Goal: Task Accomplishment & Management: Manage account settings

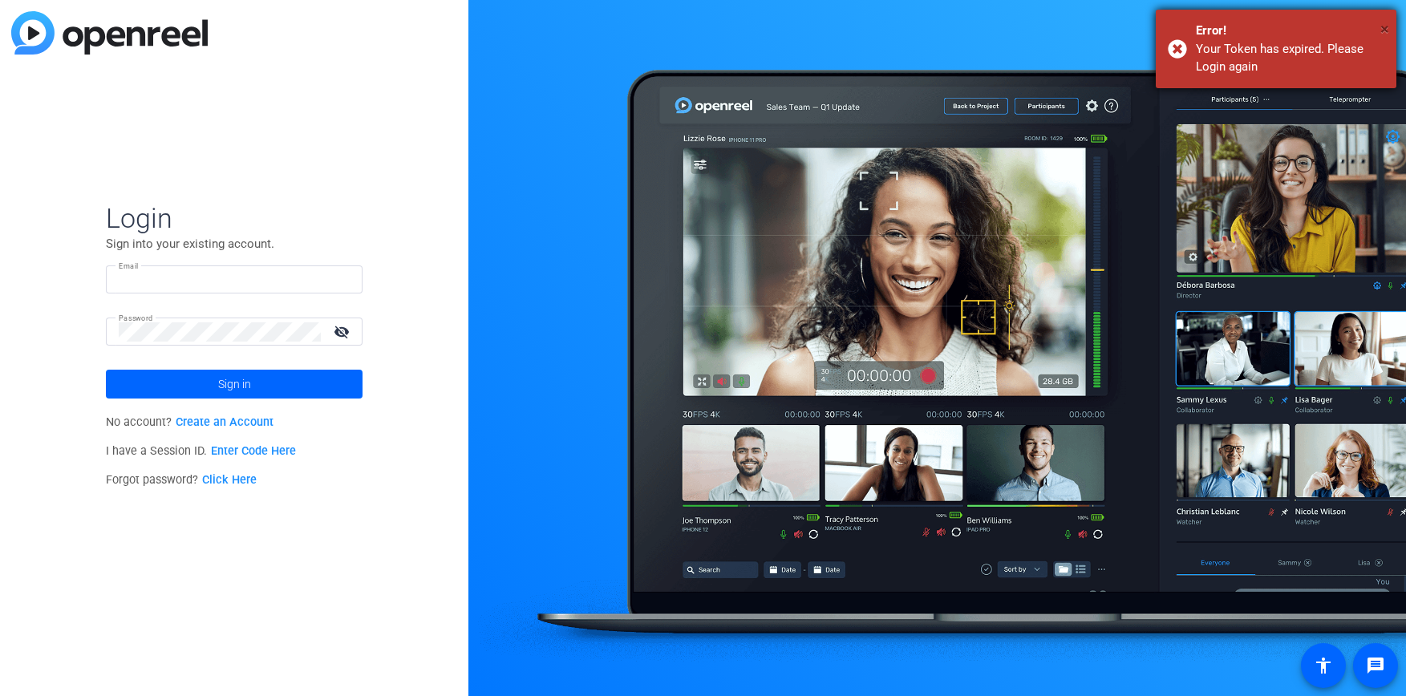
type input "[PERSON_NAME][EMAIL_ADDRESS][PERSON_NAME][DOMAIN_NAME]"
click at [1382, 23] on span "×" at bounding box center [1384, 28] width 9 height 19
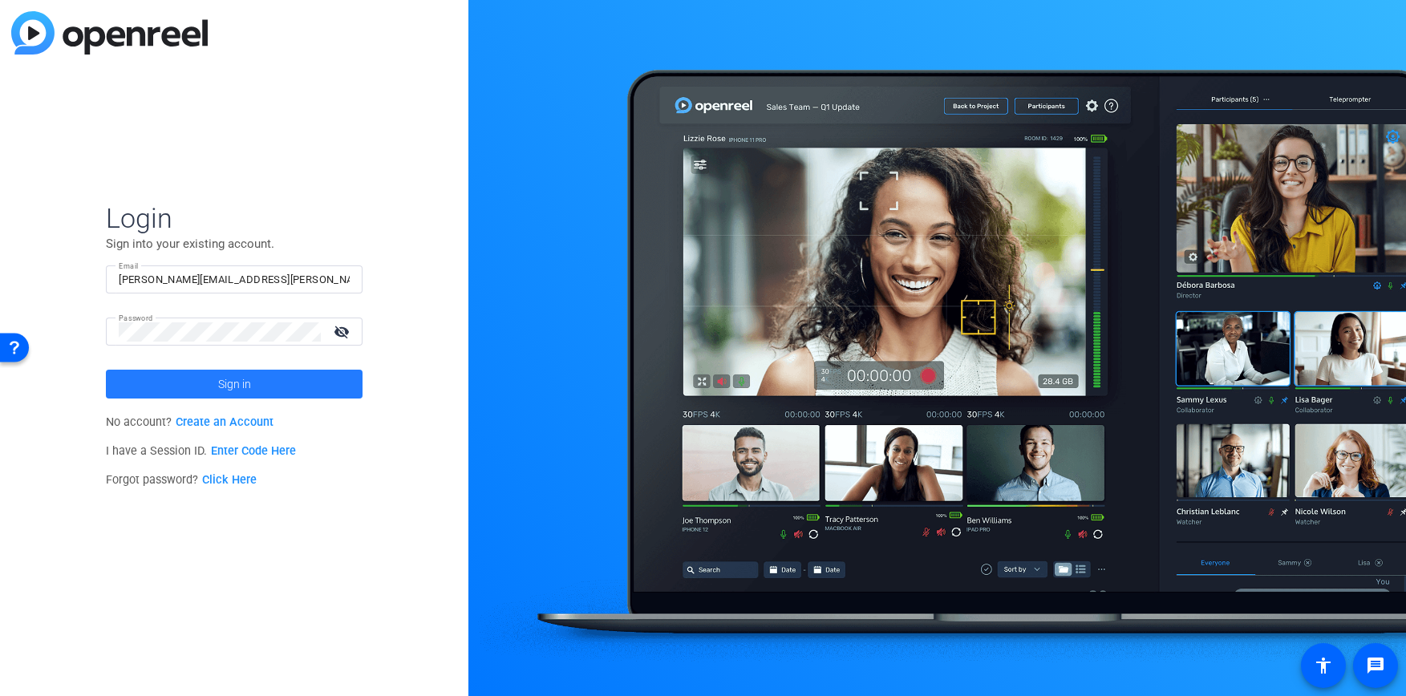
click at [258, 384] on span at bounding box center [234, 384] width 257 height 38
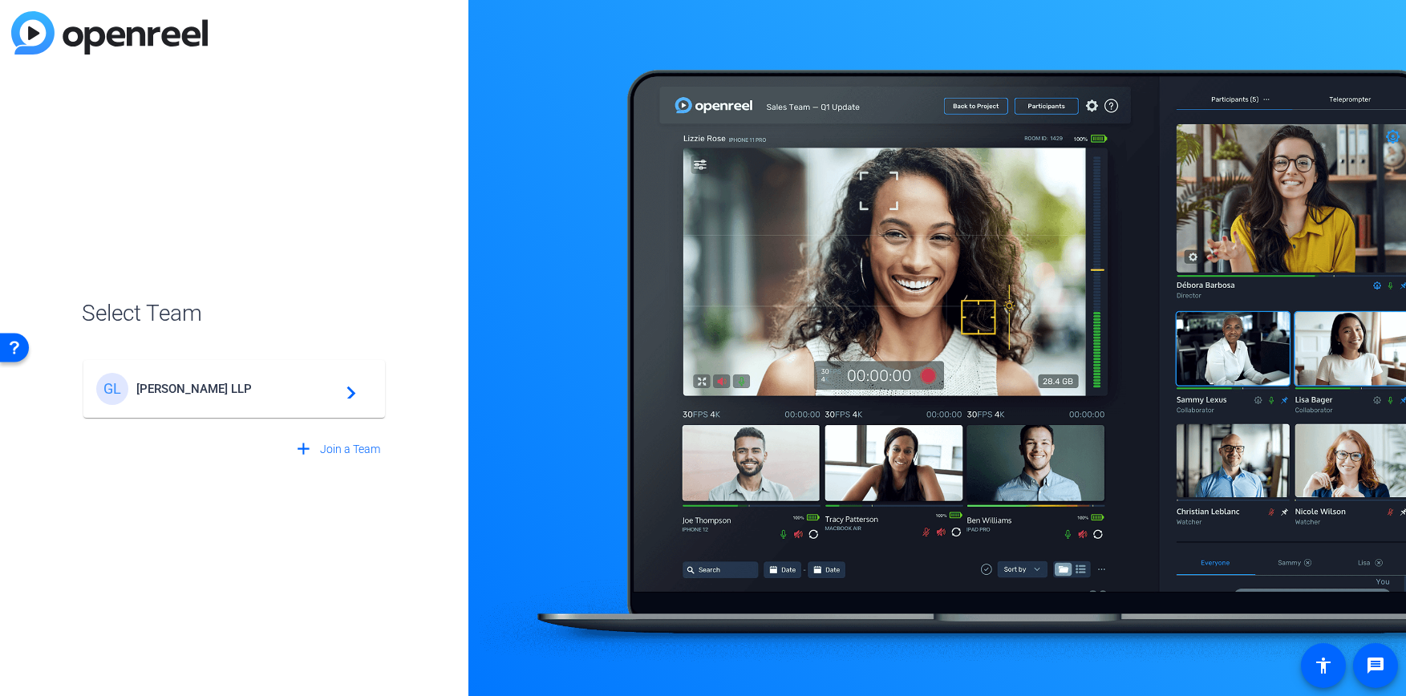
click at [274, 387] on span "[PERSON_NAME] LLP" at bounding box center [236, 389] width 200 height 14
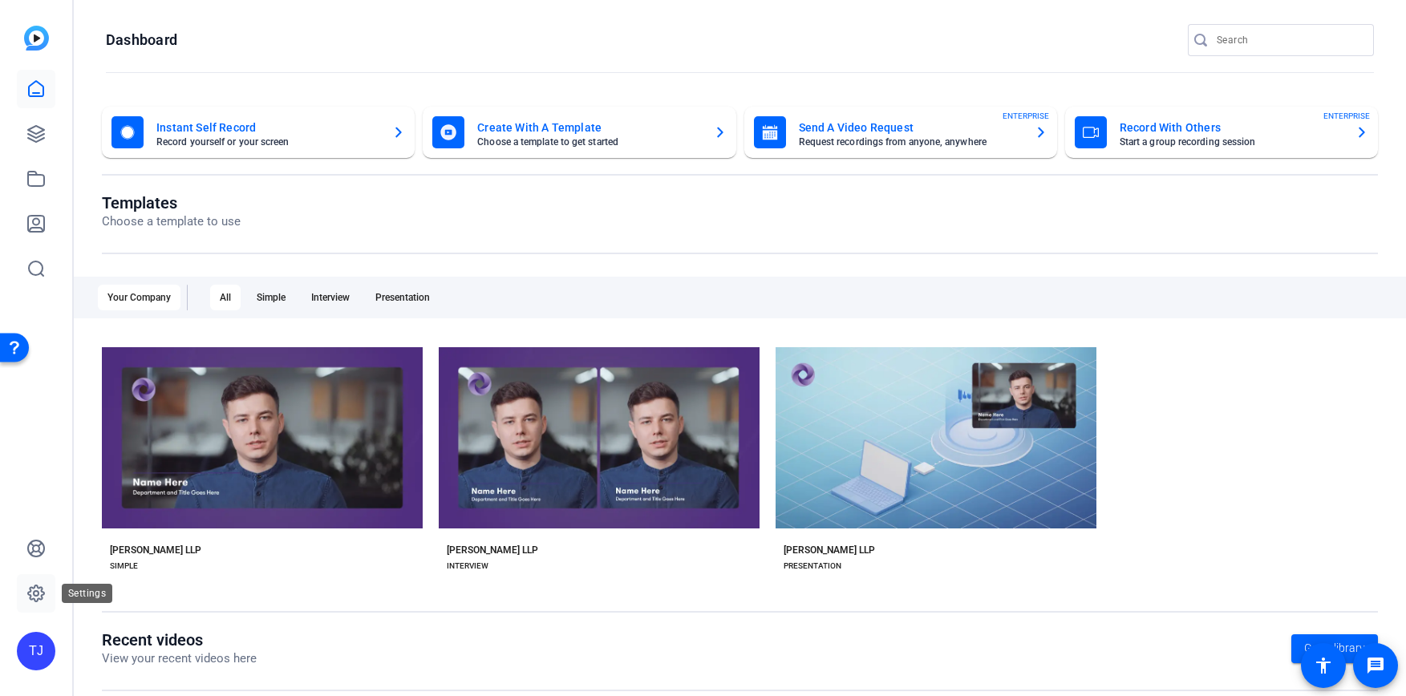
click at [34, 605] on link at bounding box center [36, 593] width 38 height 38
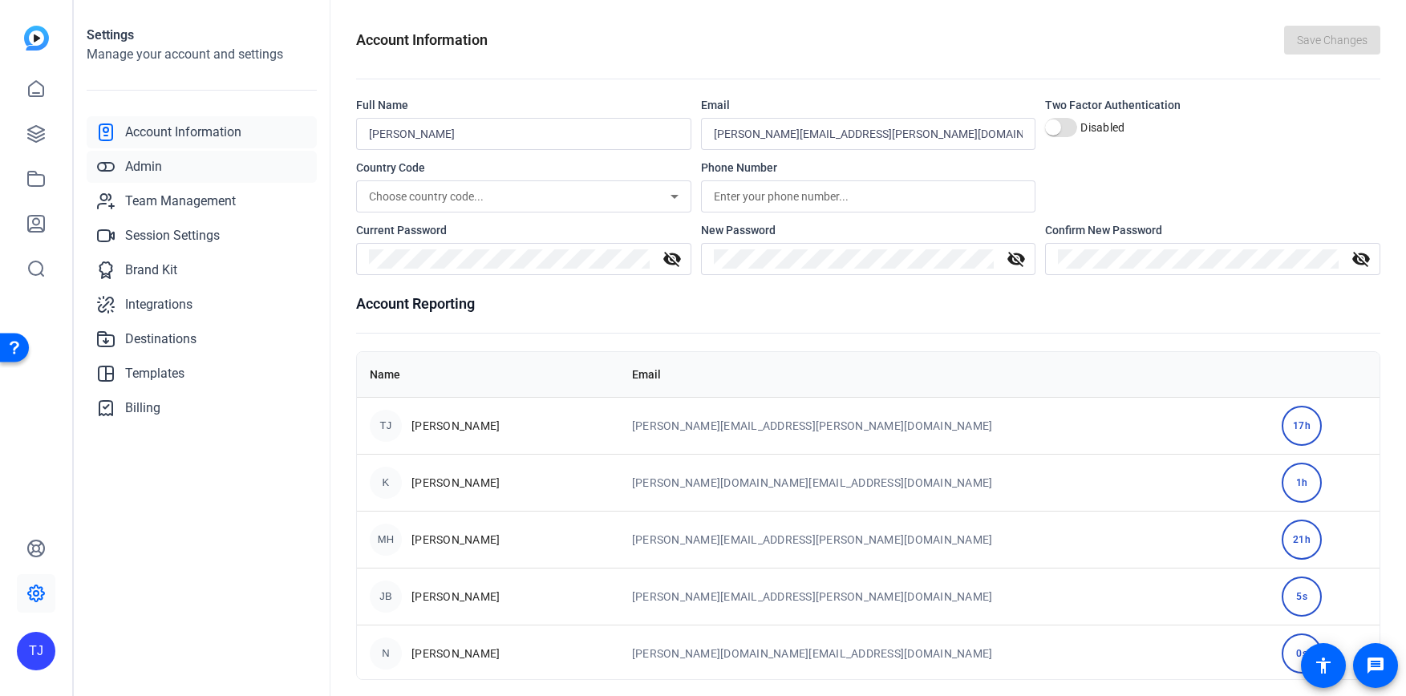
click at [135, 164] on span "Admin" at bounding box center [143, 166] width 37 height 19
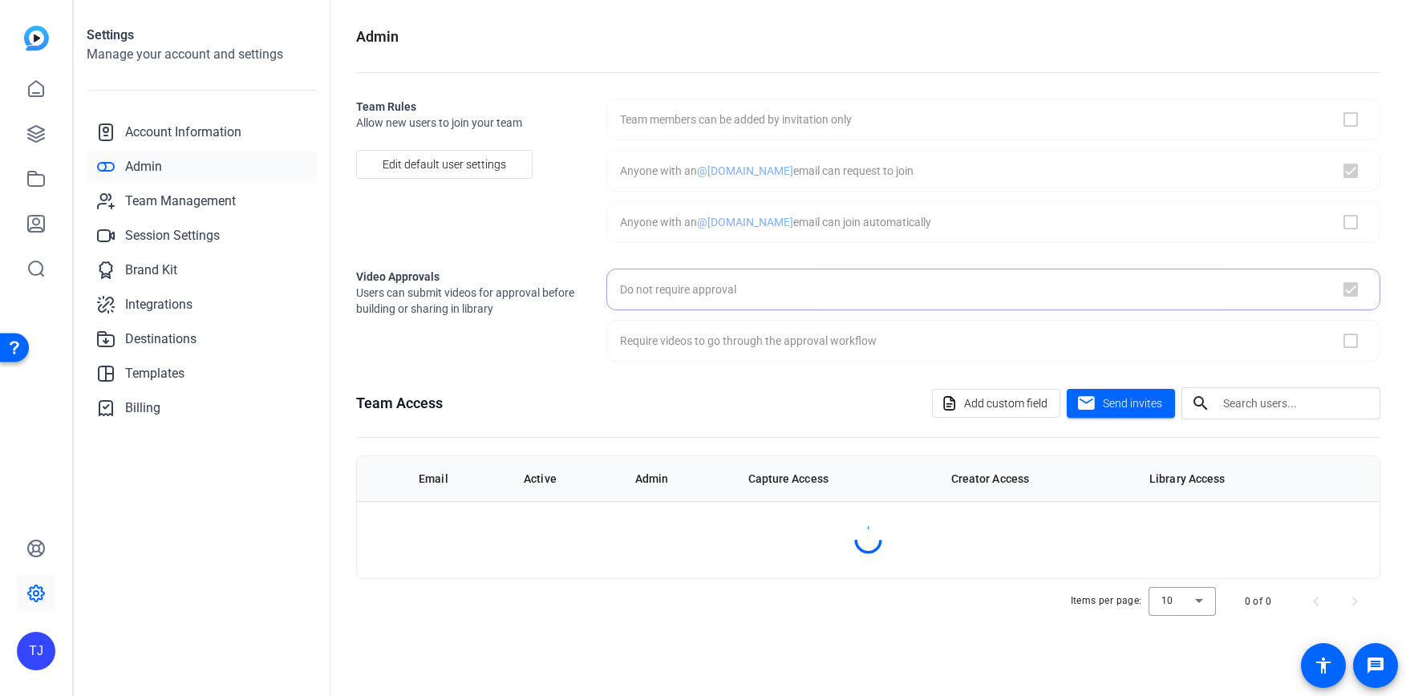
checkbox input "true"
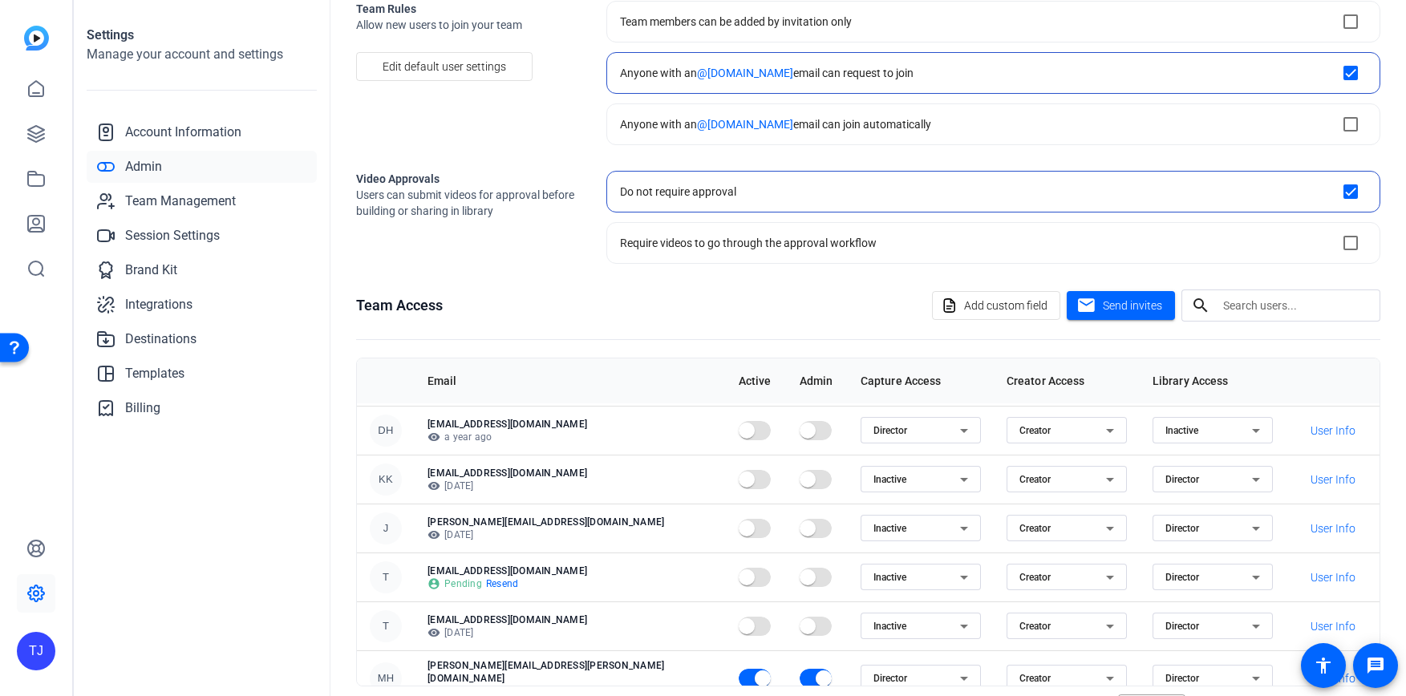
scroll to position [159, 0]
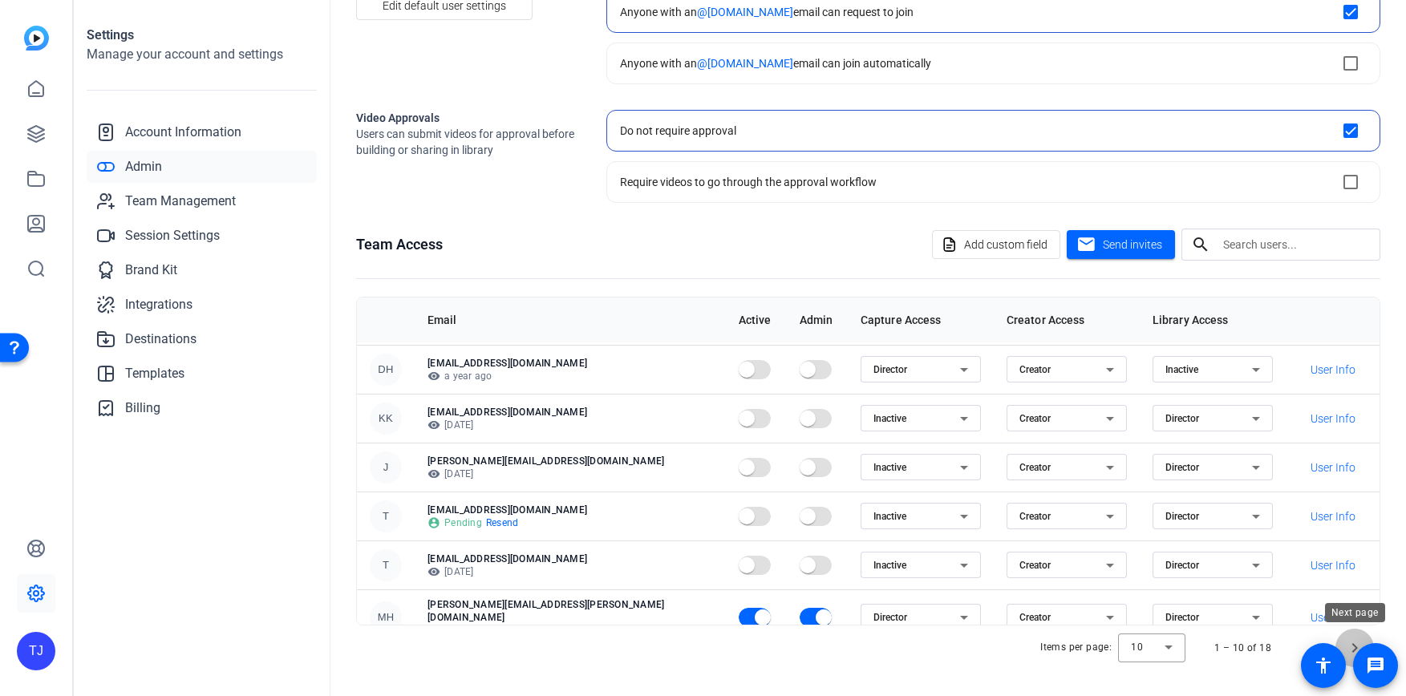
click at [1353, 638] on span "Next page" at bounding box center [1354, 648] width 38 height 38
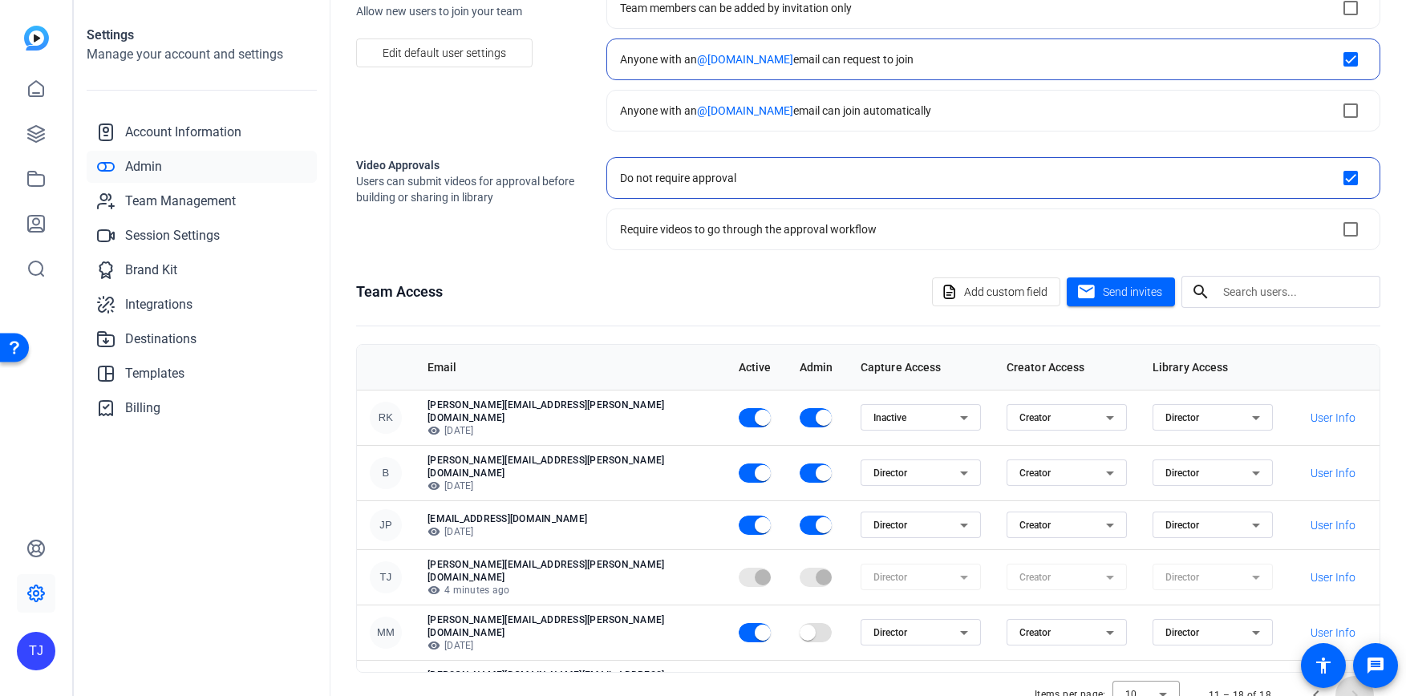
scroll to position [107, 0]
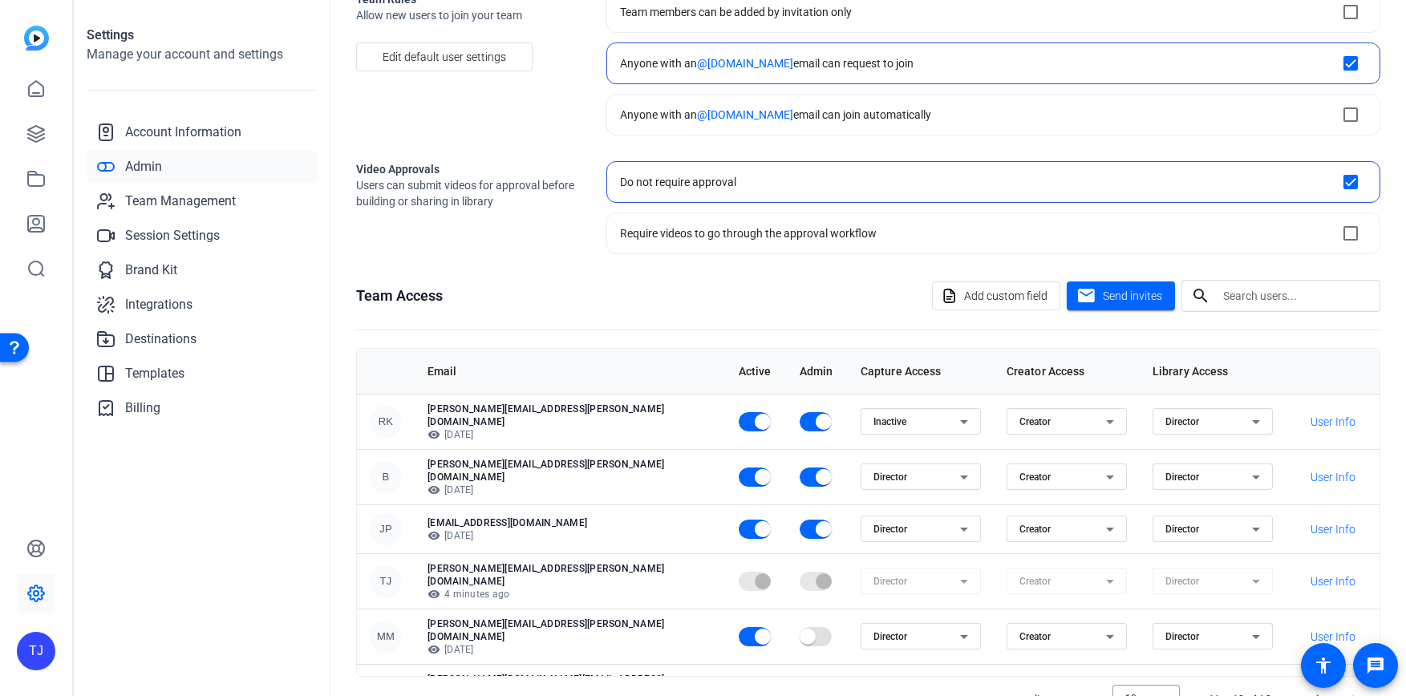
click at [707, 192] on openreel-checkbox-block-option "Do not require approval" at bounding box center [993, 182] width 774 height 42
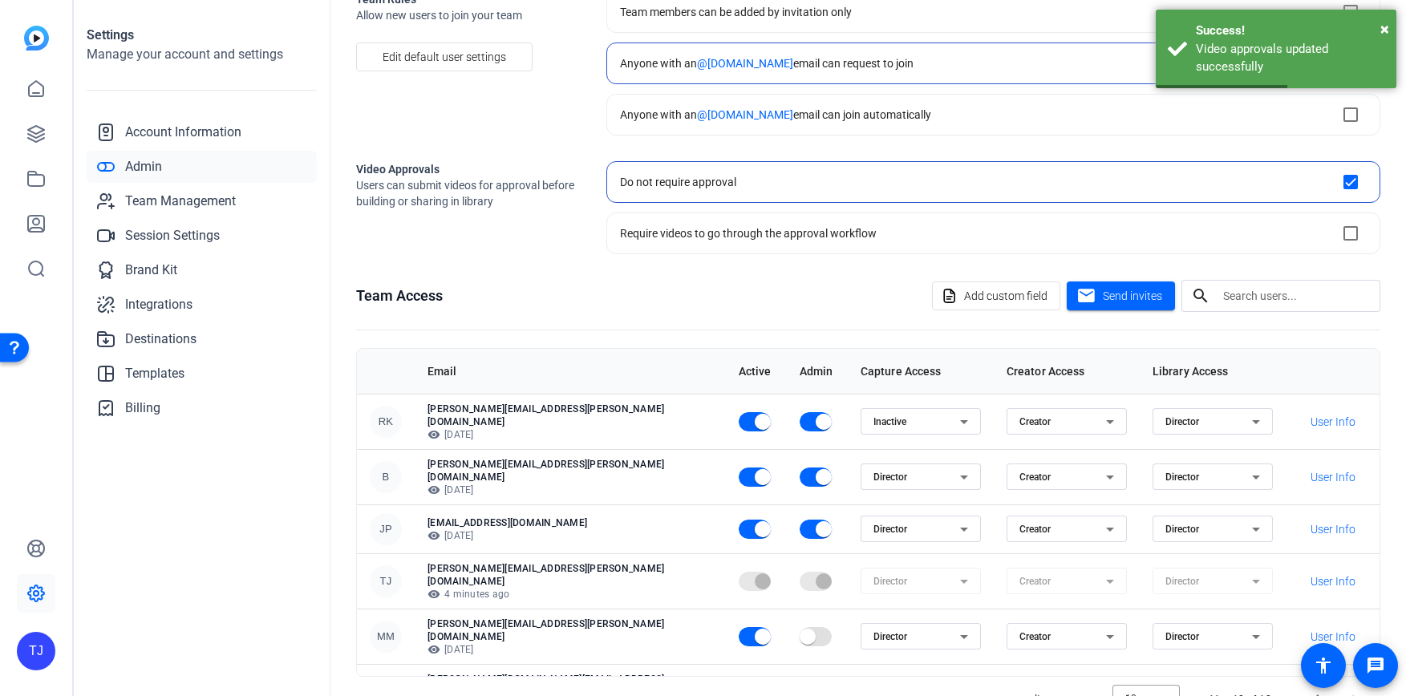
click at [1162, 186] on openreel-checkbox-block-option "Do not require approval" at bounding box center [993, 182] width 774 height 42
click at [744, 187] on openreel-checkbox-block-option "Do not require approval" at bounding box center [993, 182] width 774 height 42
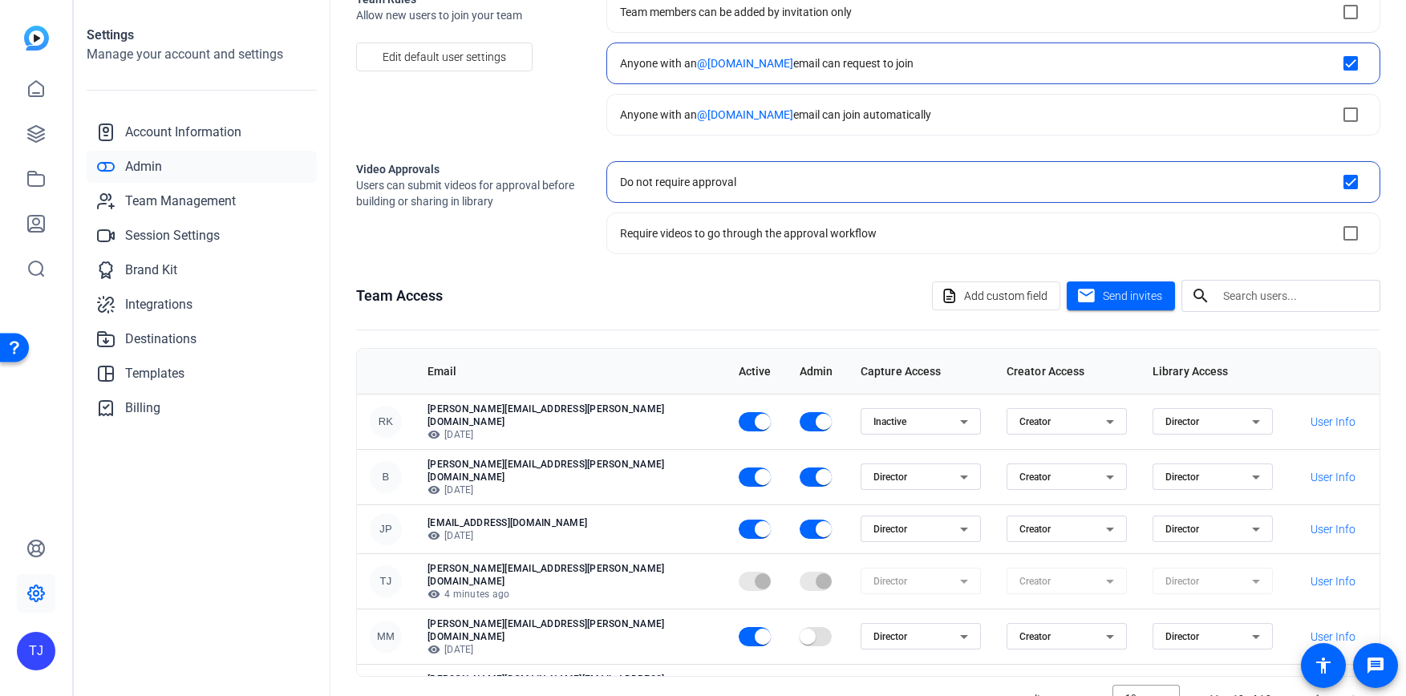
click at [678, 181] on div "Do not require approval" at bounding box center [678, 182] width 116 height 16
click at [674, 294] on div "Team Access Add custom field mail Send invites search" at bounding box center [868, 296] width 1024 height 32
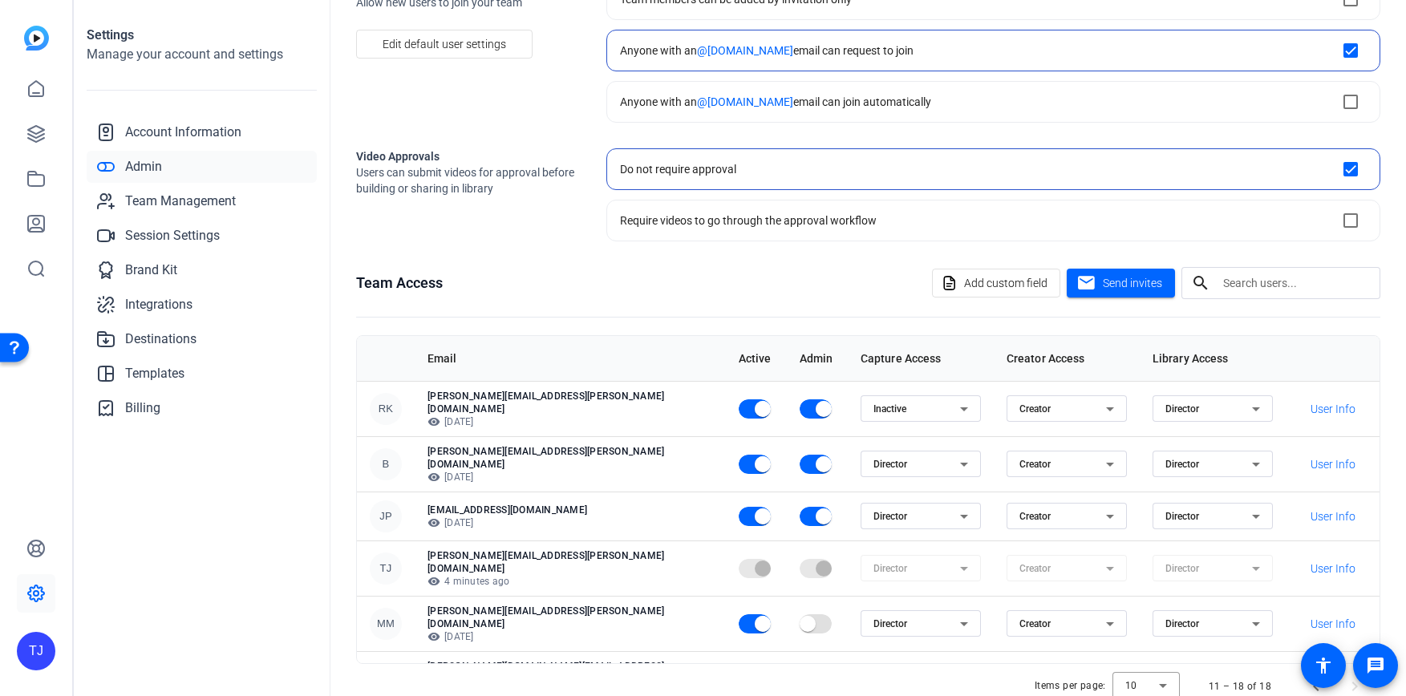
scroll to position [159, 0]
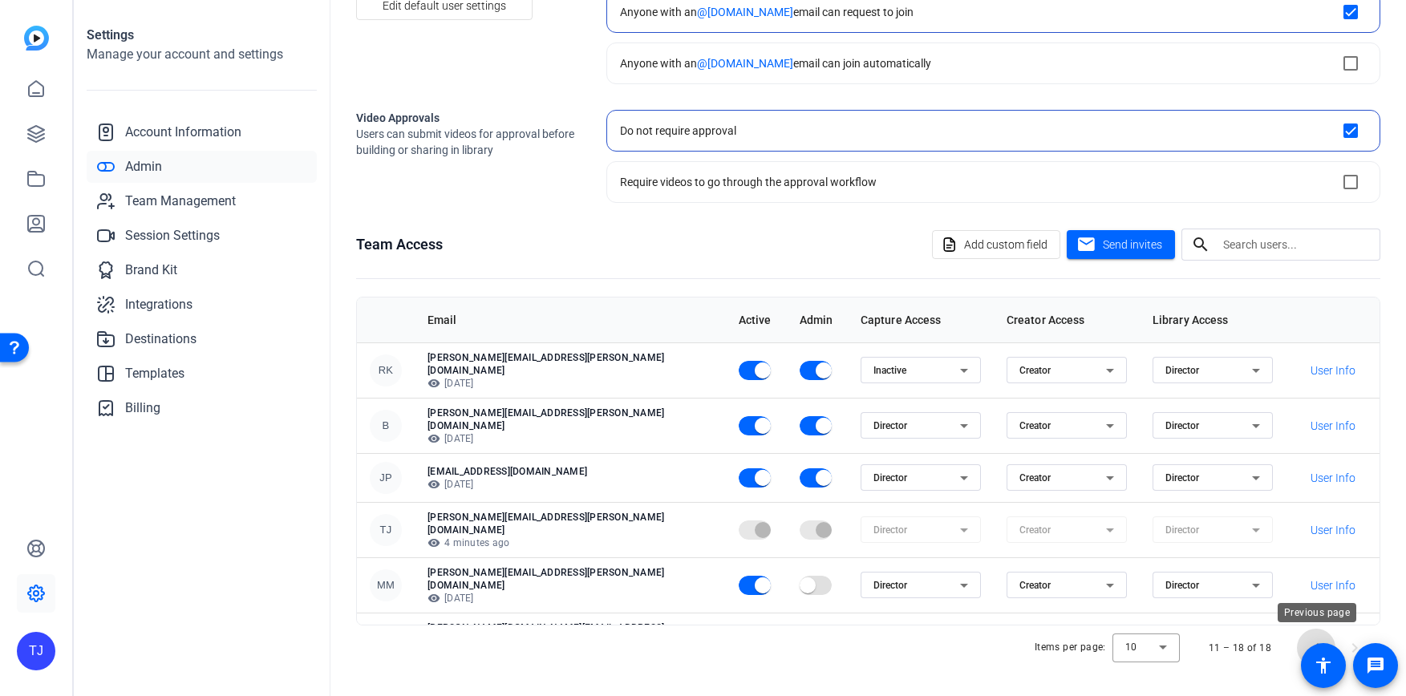
click at [1318, 638] on span "Previous page" at bounding box center [1316, 648] width 38 height 38
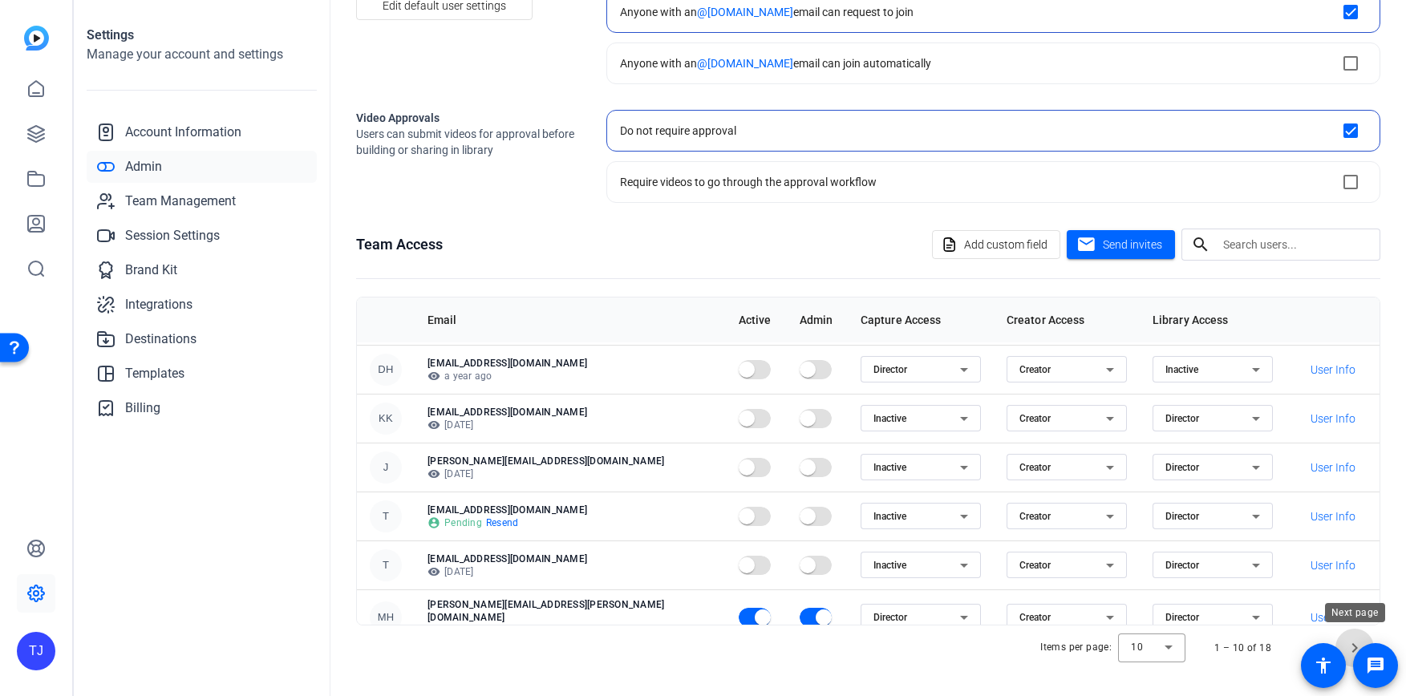
click at [1354, 637] on span "Next page" at bounding box center [1354, 648] width 38 height 38
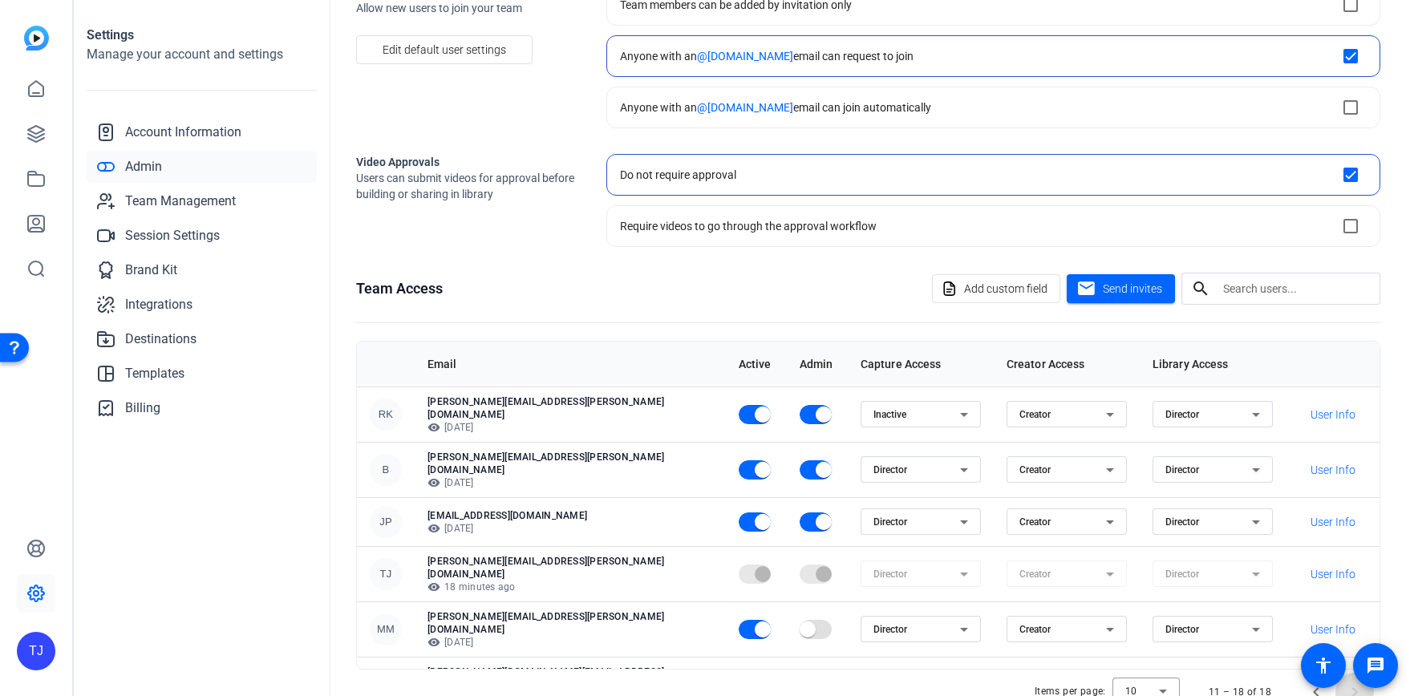
scroll to position [101, 0]
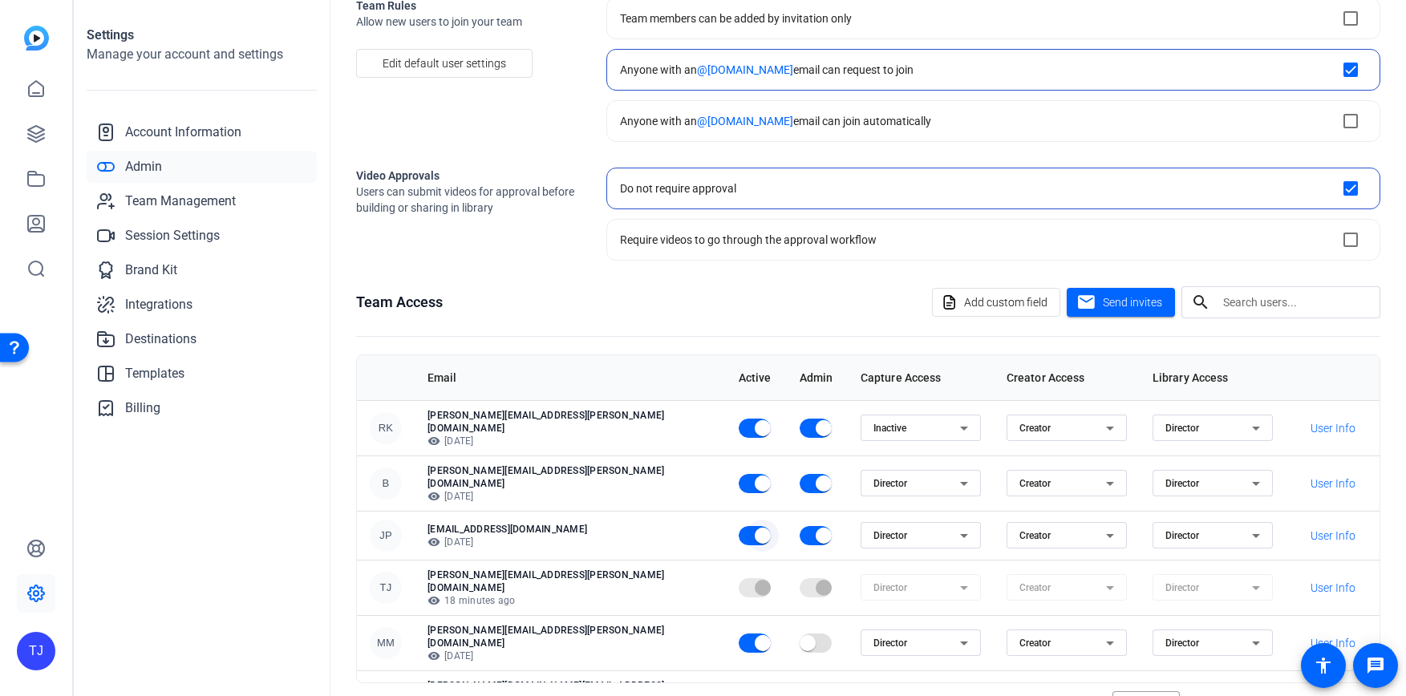
click at [755, 528] on span "button" at bounding box center [763, 536] width 16 height 16
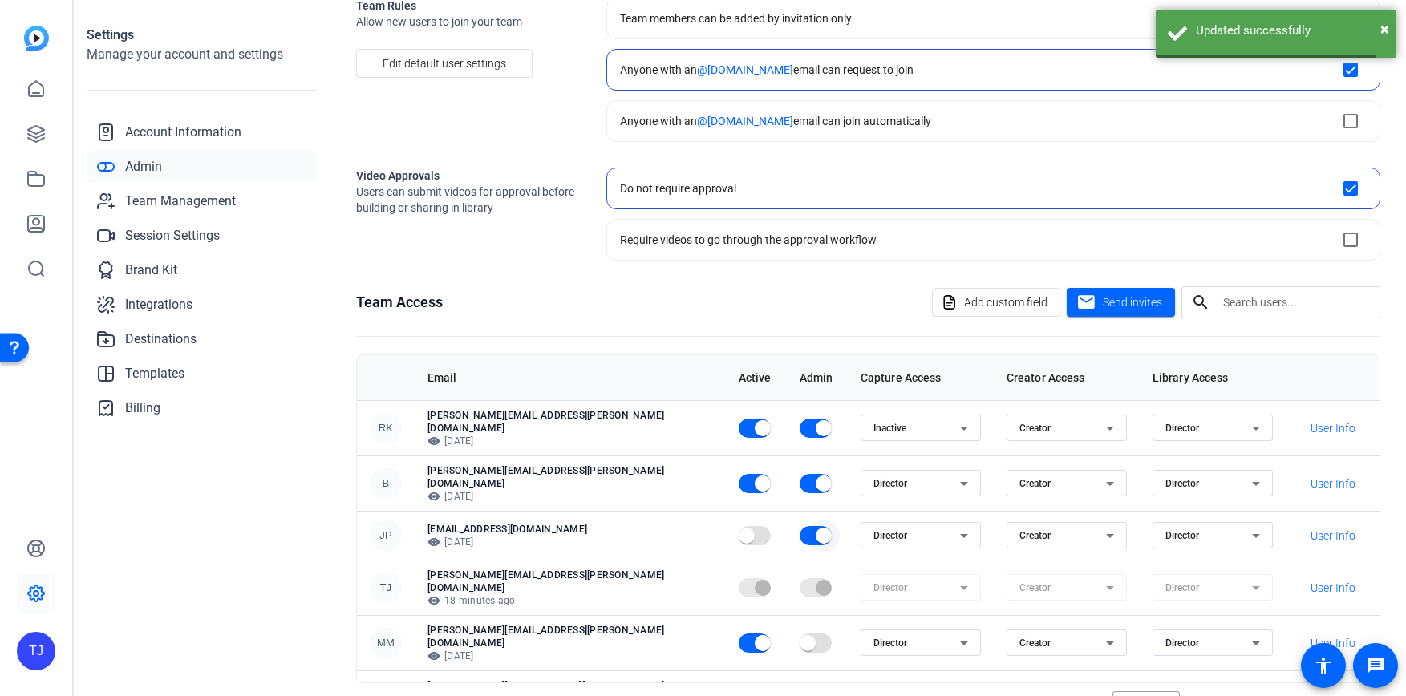
click at [799, 526] on span "button" at bounding box center [815, 535] width 32 height 19
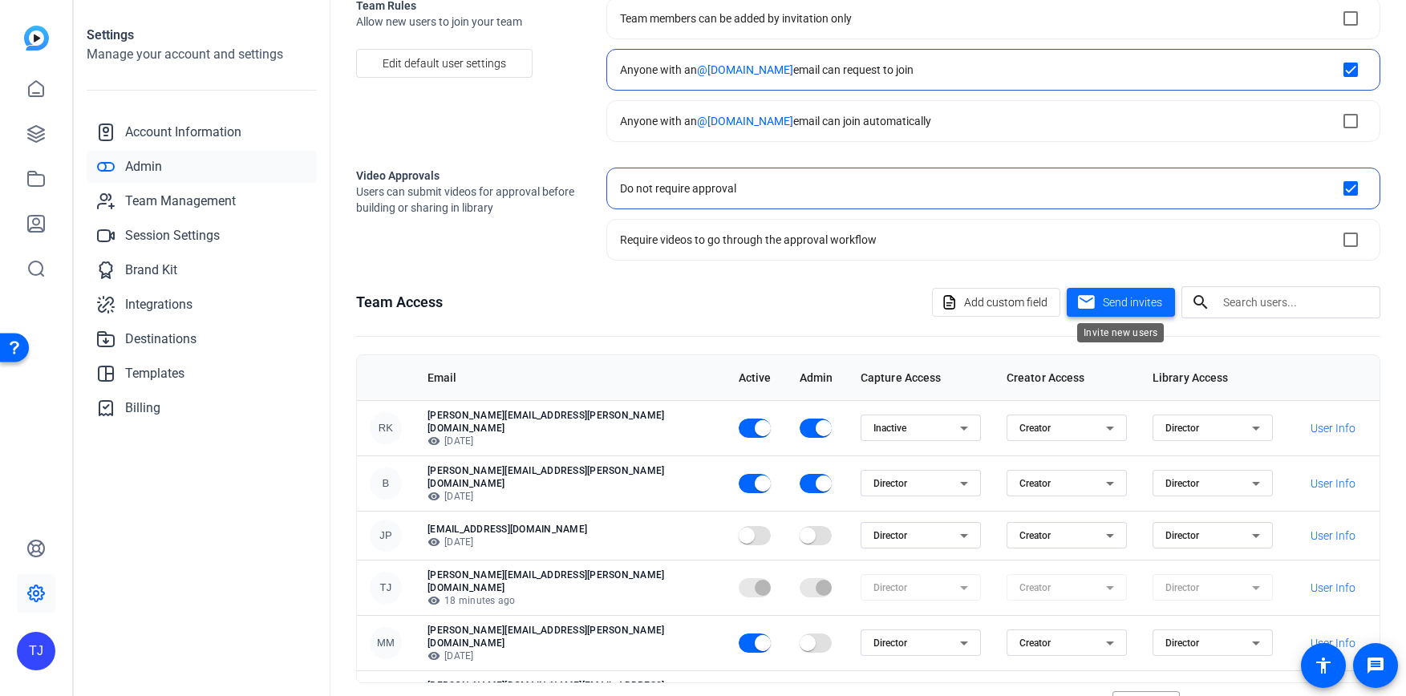
click at [1103, 303] on span "Send invites" at bounding box center [1132, 302] width 59 height 17
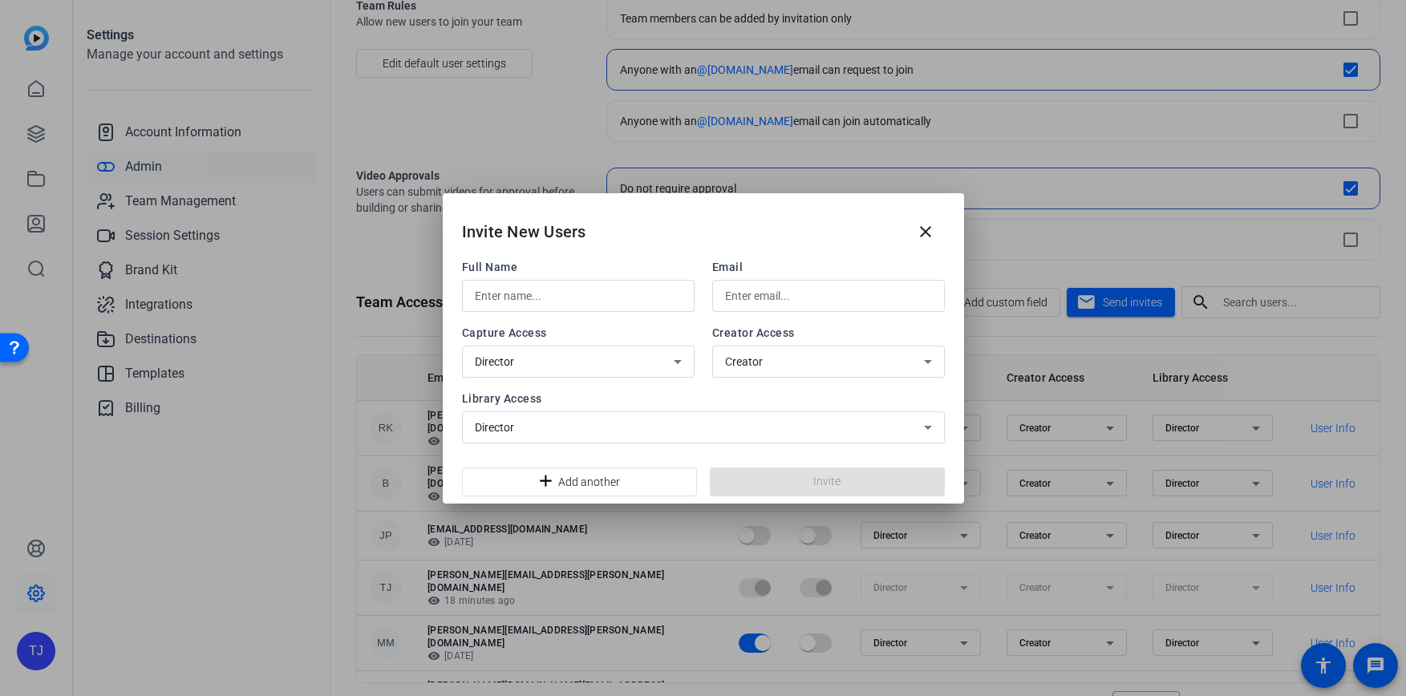
click at [698, 330] on div "Capture Access Director Creator Access Creator" at bounding box center [703, 351] width 483 height 53
click at [585, 301] on input "text" at bounding box center [578, 295] width 207 height 19
click at [704, 315] on div "Full Name Email Capture Access Director Creator Access Creator Library Access D…" at bounding box center [703, 351] width 483 height 184
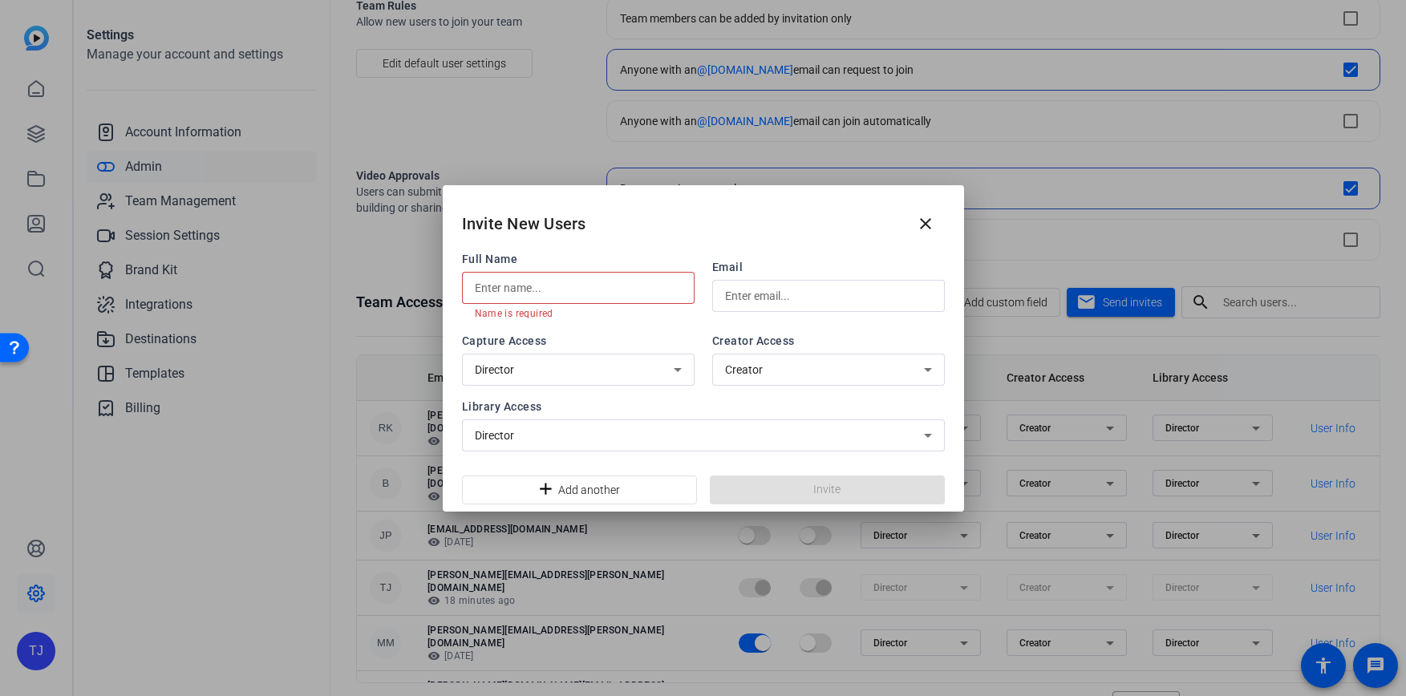
click at [621, 302] on div at bounding box center [578, 288] width 207 height 32
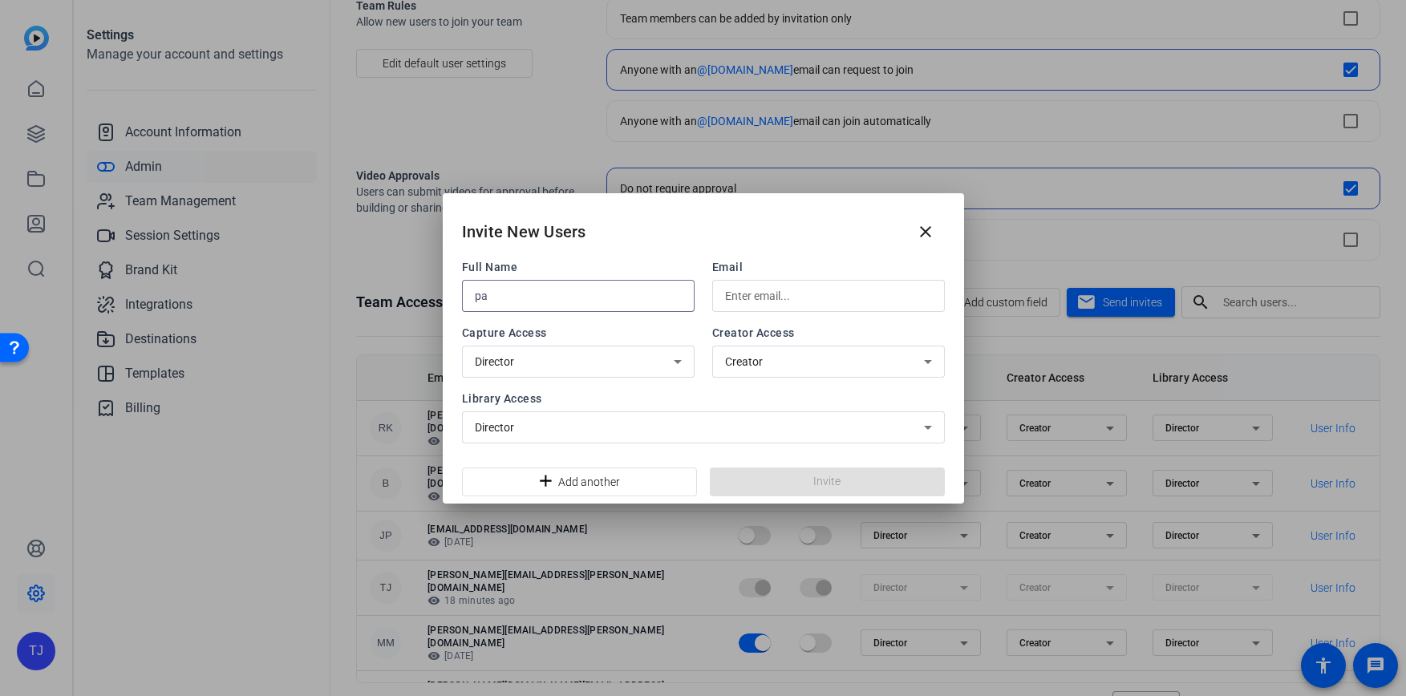
type input "p"
type input "[PERSON_NAME]"
click at [786, 298] on input "text" at bounding box center [828, 295] width 207 height 19
paste input "[PERSON_NAME][EMAIL_ADDRESS][DOMAIN_NAME]"
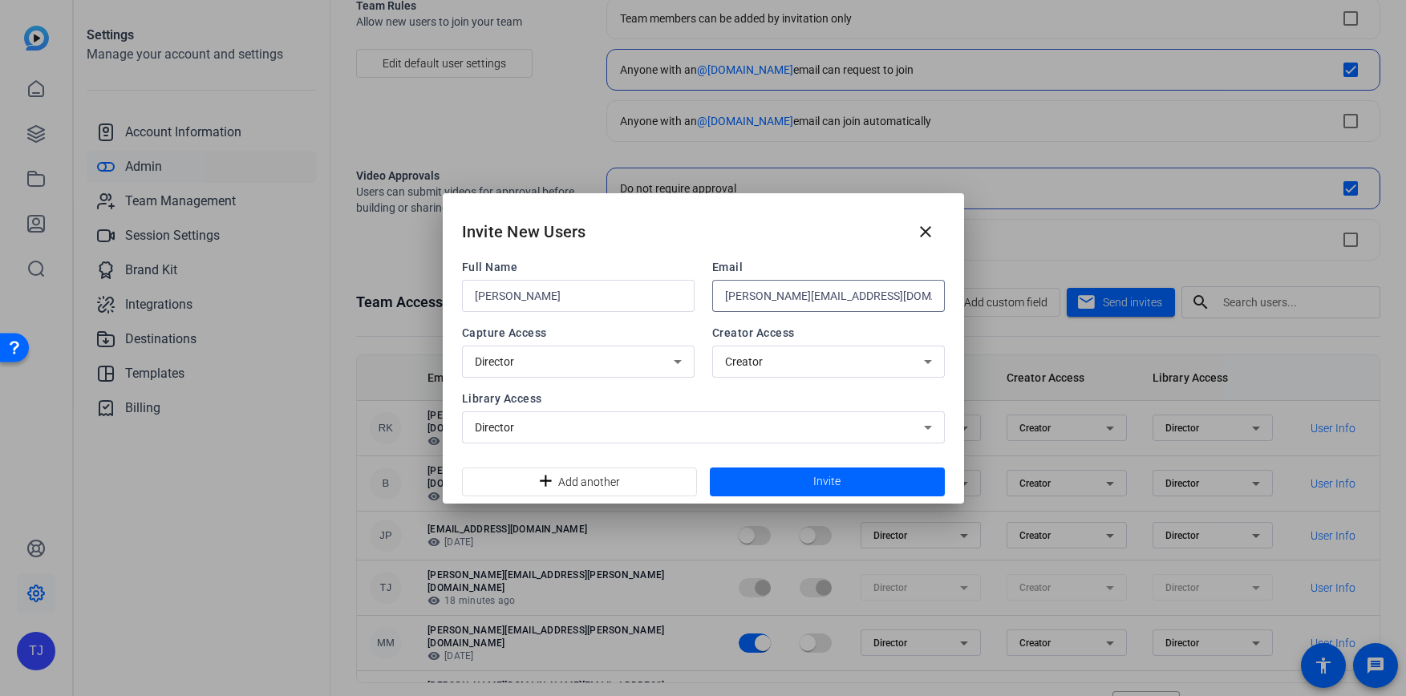
type input "[PERSON_NAME][EMAIL_ADDRESS][DOMAIN_NAME]"
click at [643, 358] on div "Director" at bounding box center [574, 361] width 199 height 19
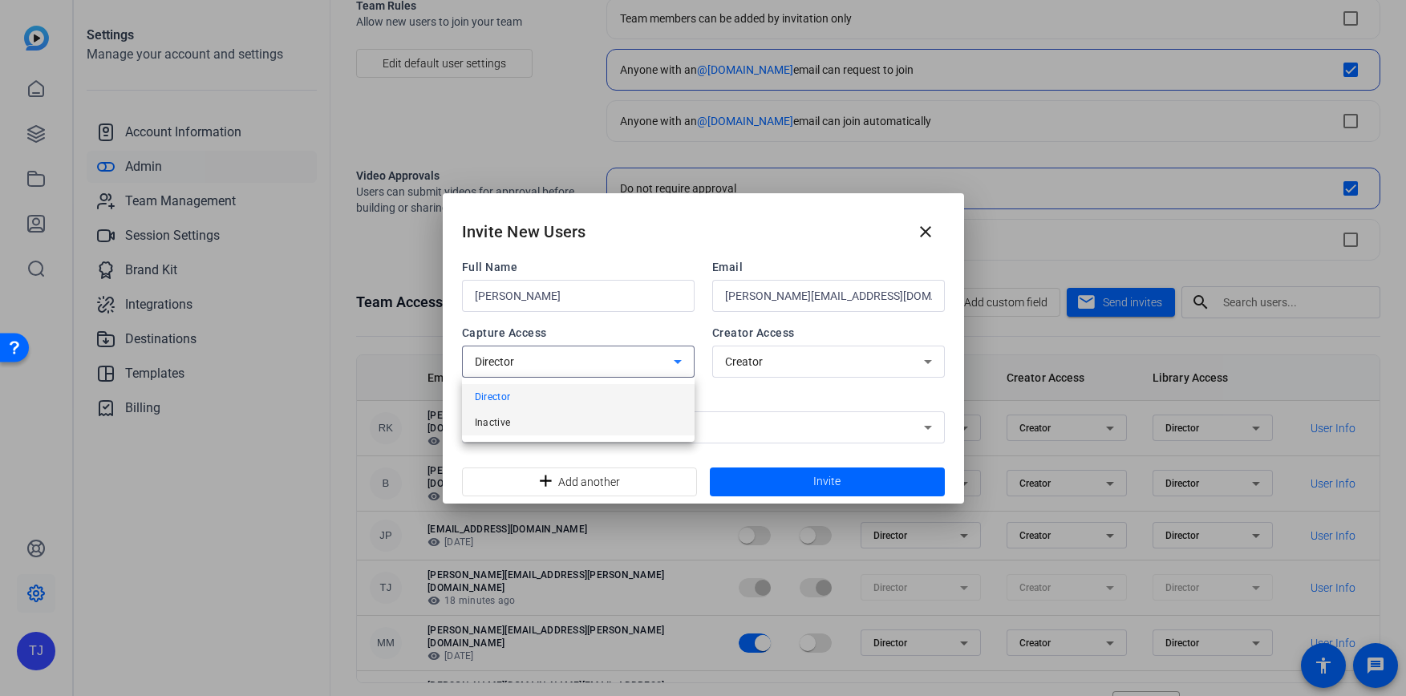
click at [635, 427] on mat-option "Inactive" at bounding box center [578, 423] width 233 height 26
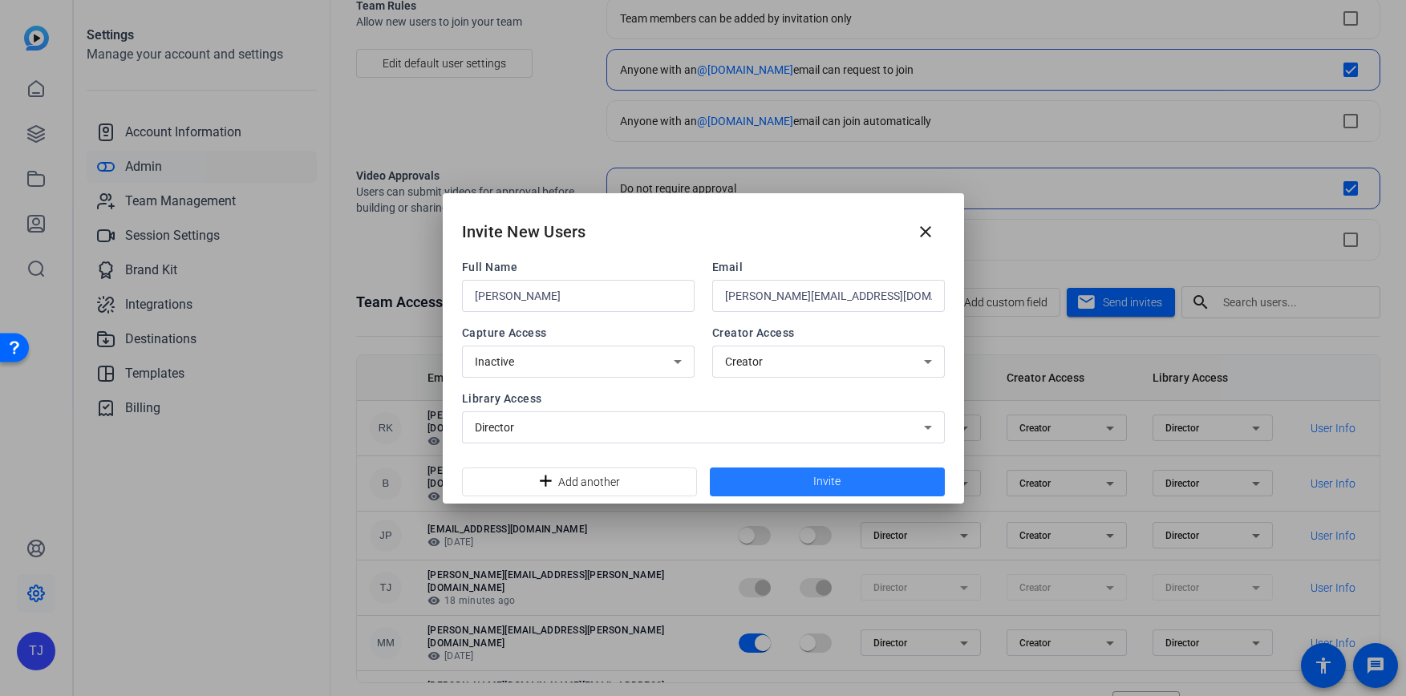
click at [799, 478] on span at bounding box center [827, 482] width 235 height 38
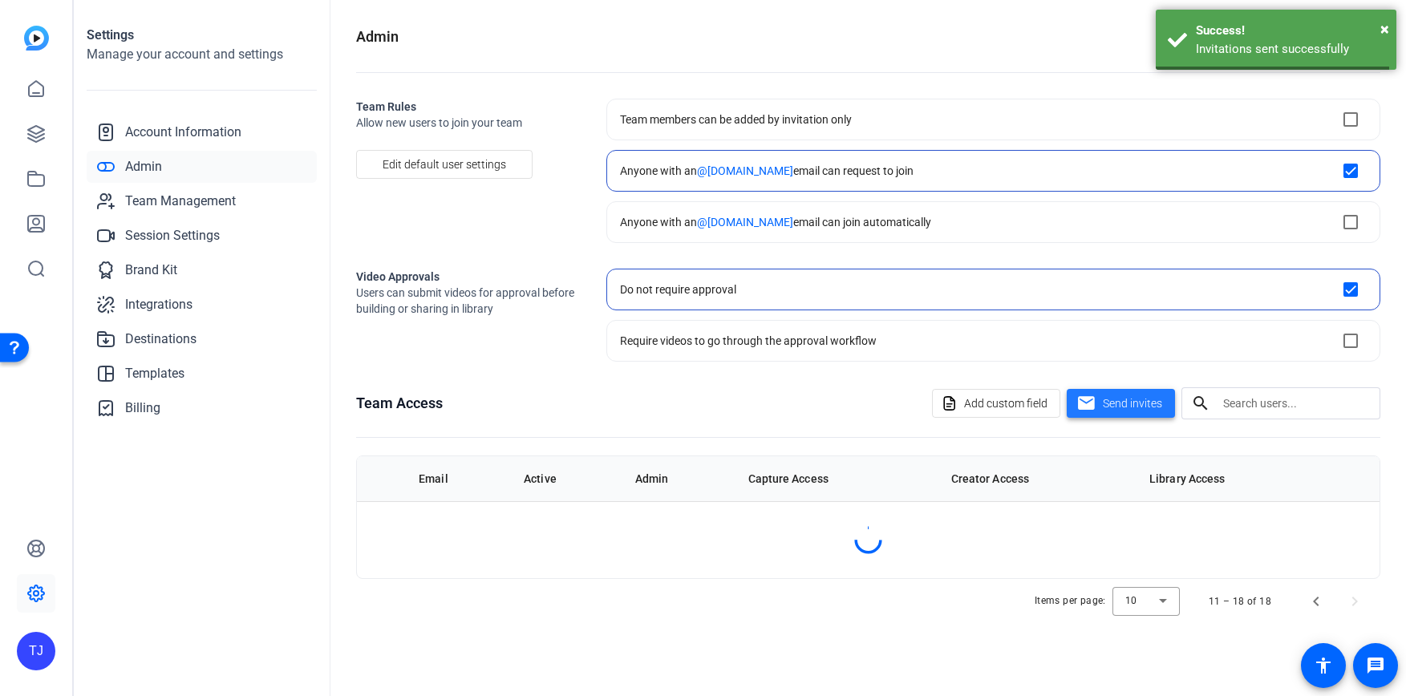
scroll to position [0, 0]
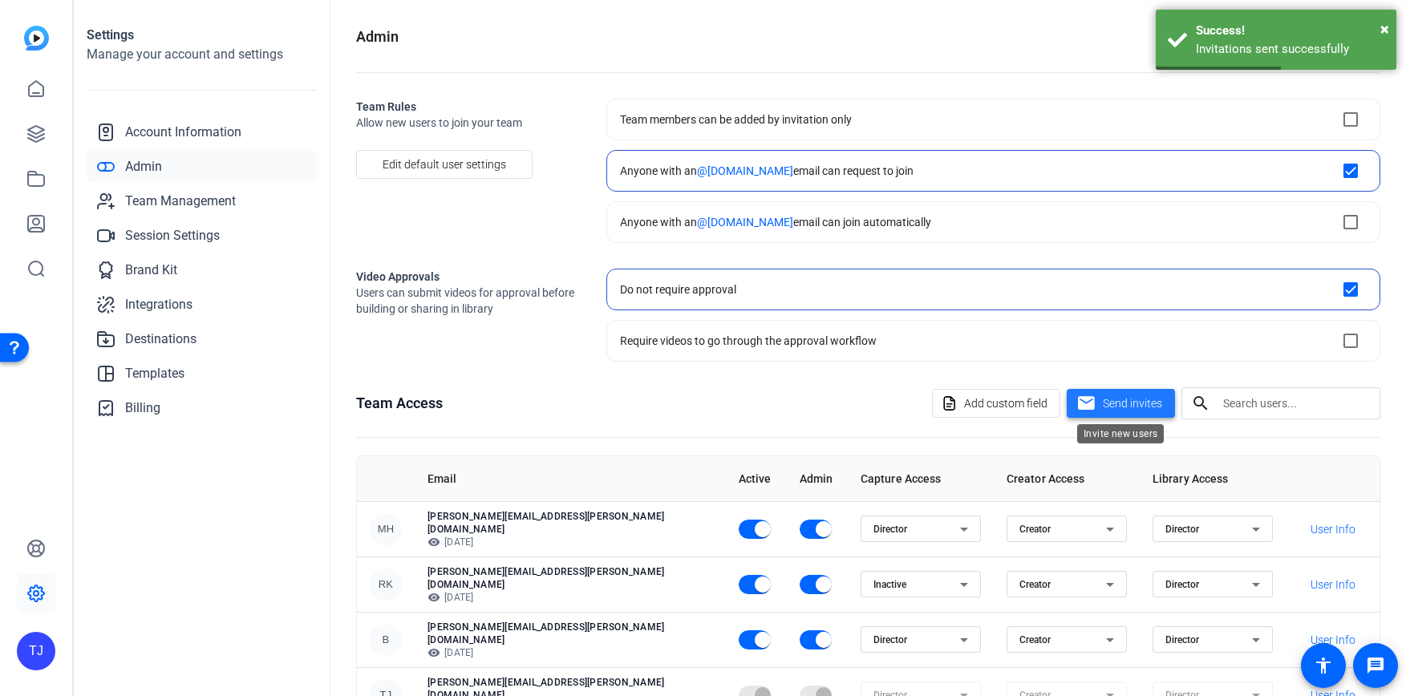
click at [1130, 402] on span "Send invites" at bounding box center [1132, 403] width 59 height 17
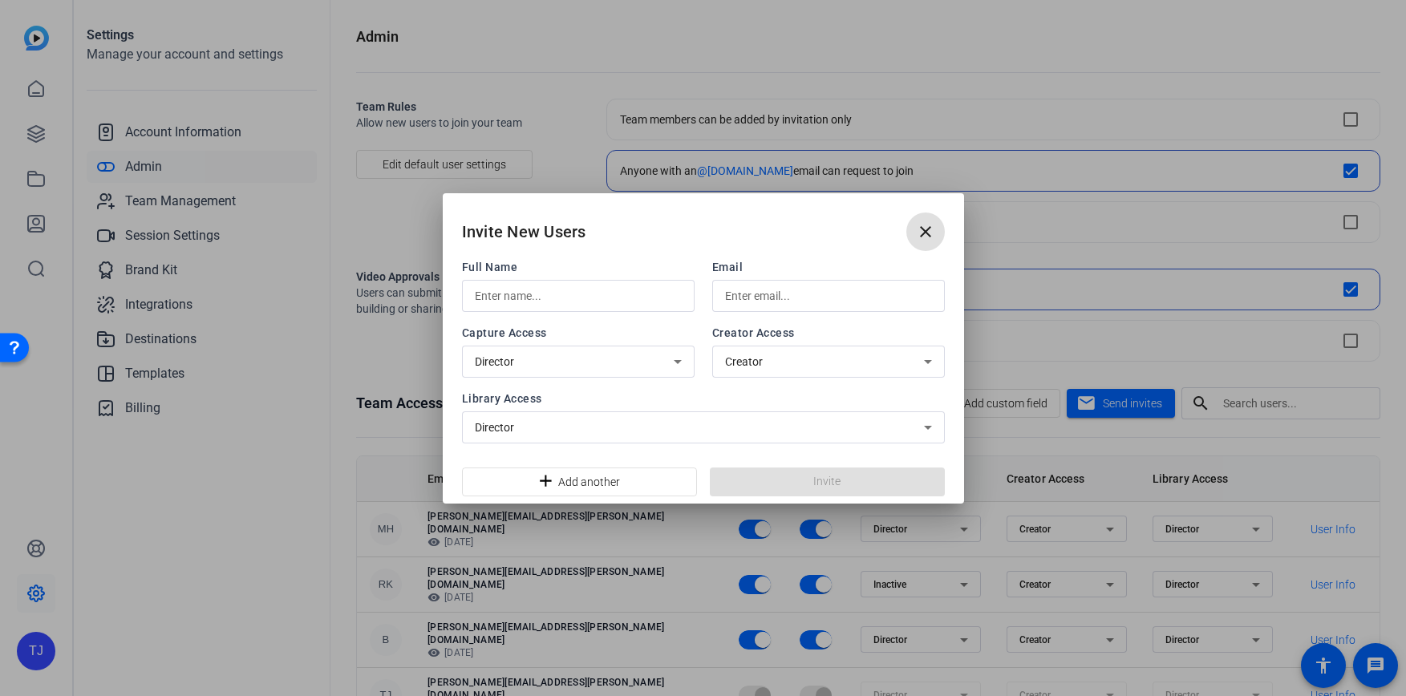
click at [544, 297] on input "text" at bounding box center [578, 295] width 207 height 19
type input "[PERSON_NAME]"
paste input "[PERSON_NAME][EMAIL_ADDRESS][PERSON_NAME][DOMAIN_NAME]"
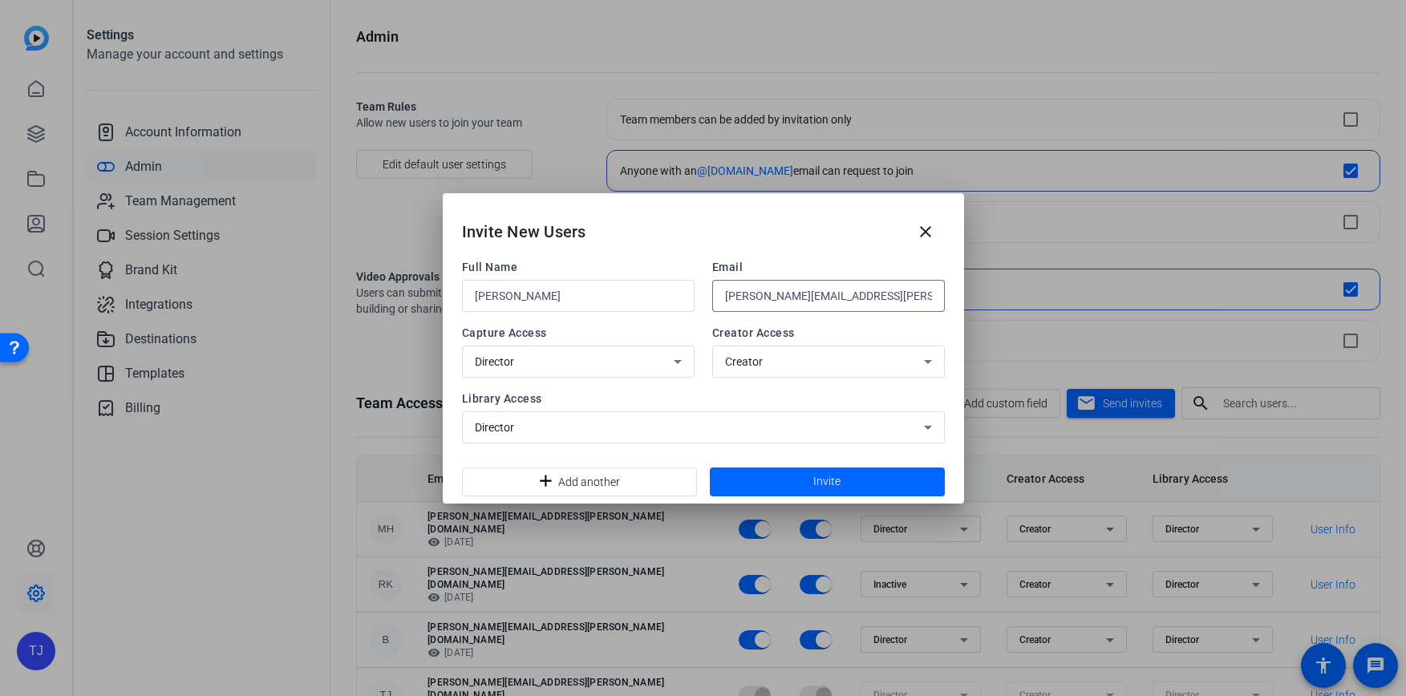
type input "[PERSON_NAME][EMAIL_ADDRESS][PERSON_NAME][DOMAIN_NAME]"
click at [514, 377] on div "Director" at bounding box center [578, 362] width 207 height 32
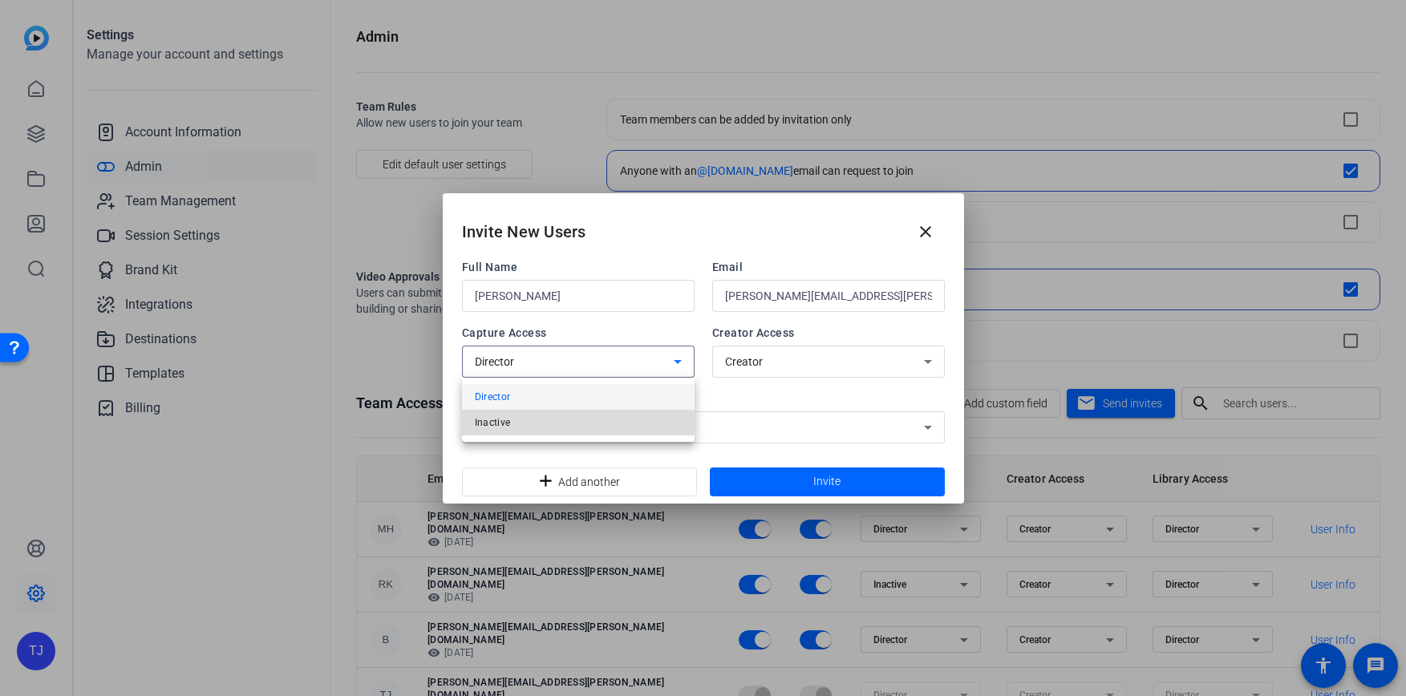
click at [519, 423] on mat-option "Inactive" at bounding box center [578, 423] width 233 height 26
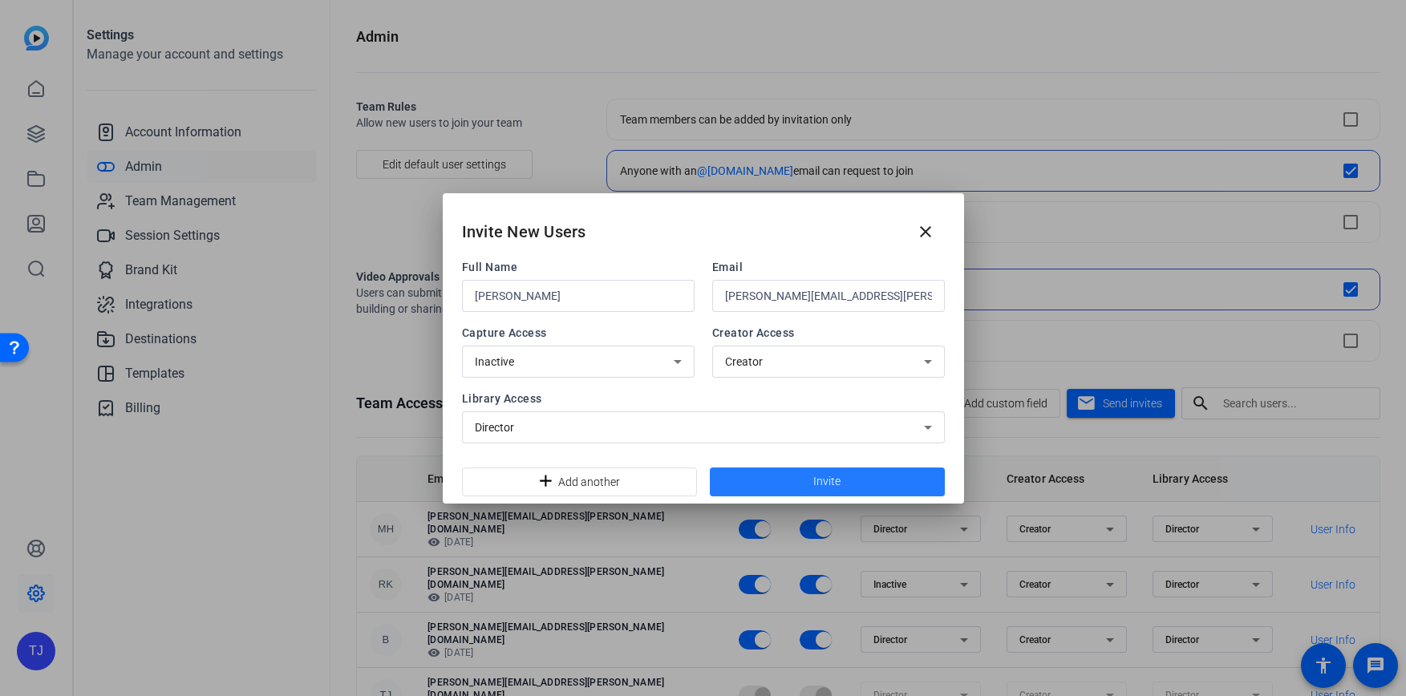
click at [773, 489] on span at bounding box center [827, 482] width 235 height 38
